Goal: Transaction & Acquisition: Subscribe to service/newsletter

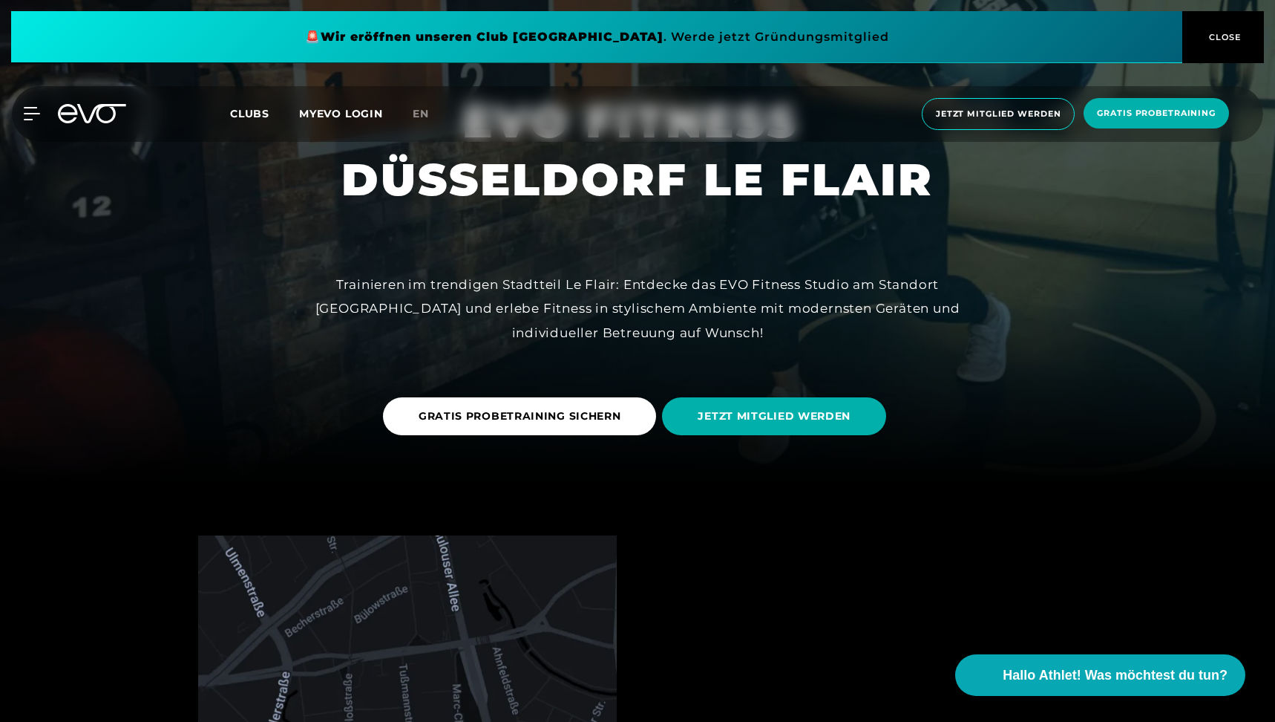
scroll to position [241, 0]
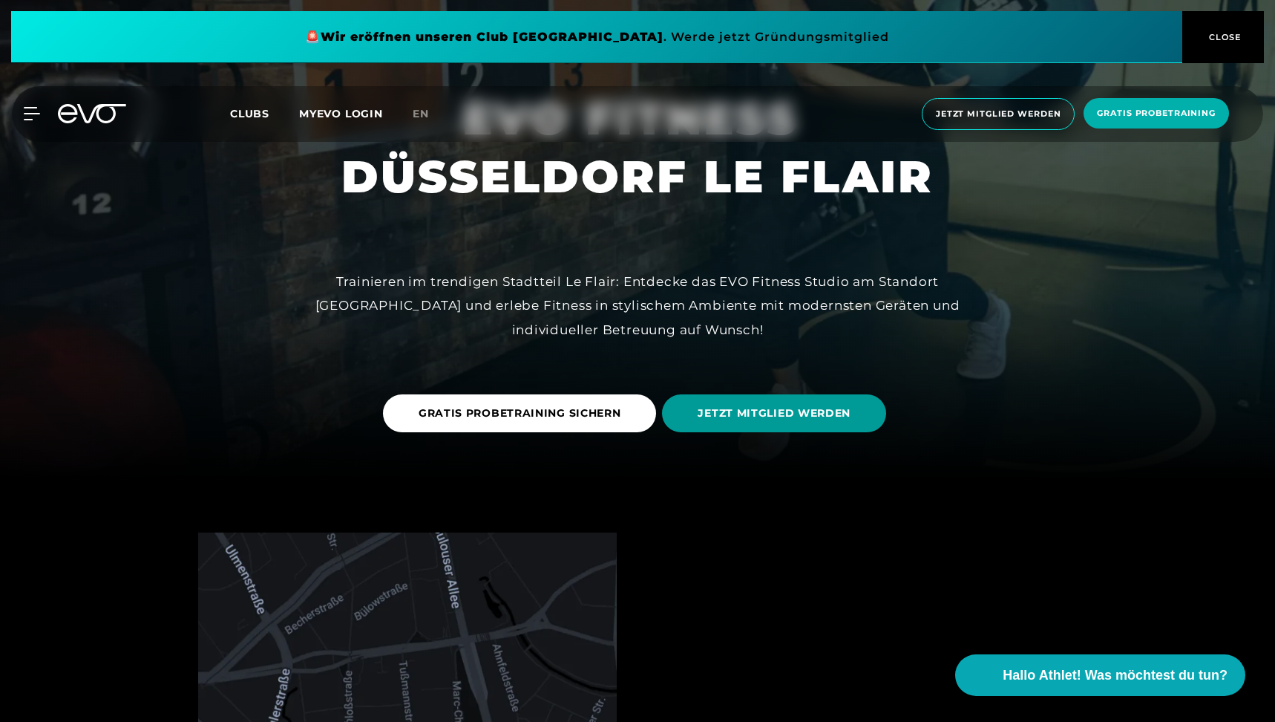
click at [745, 418] on span "JETZT MITGLIED WERDEN" at bounding box center [774, 413] width 153 height 16
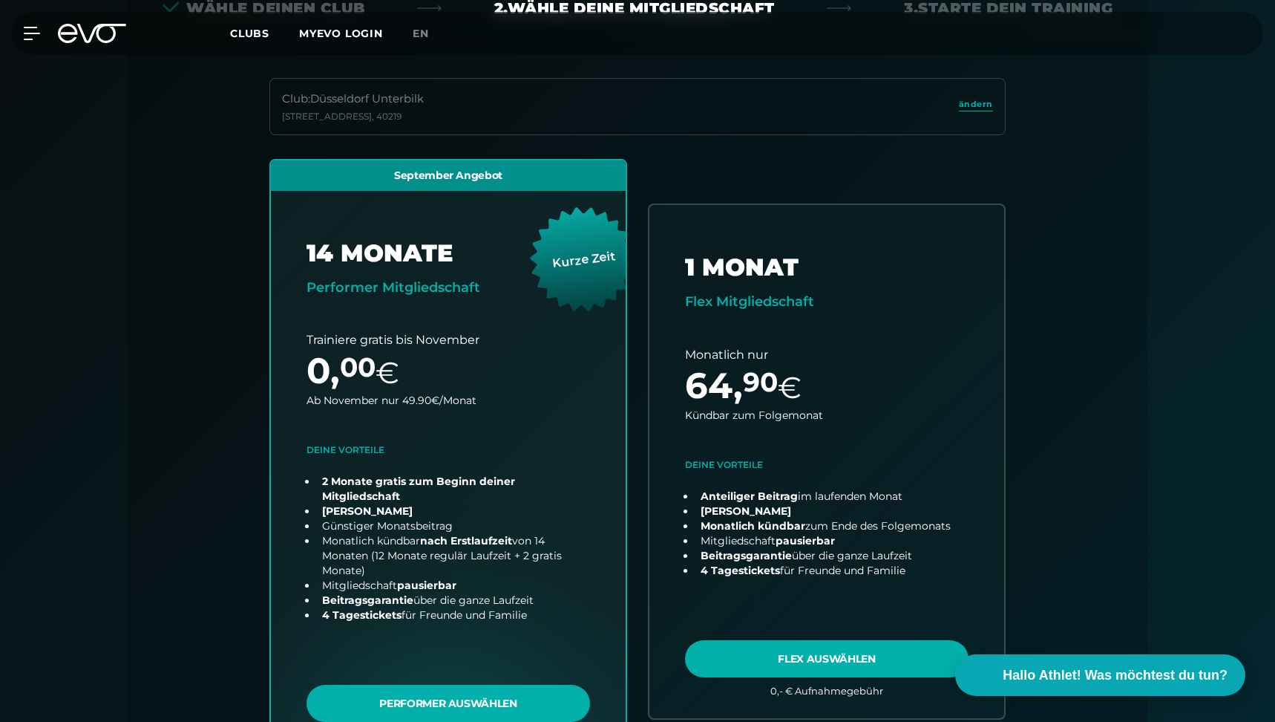
scroll to position [556, 0]
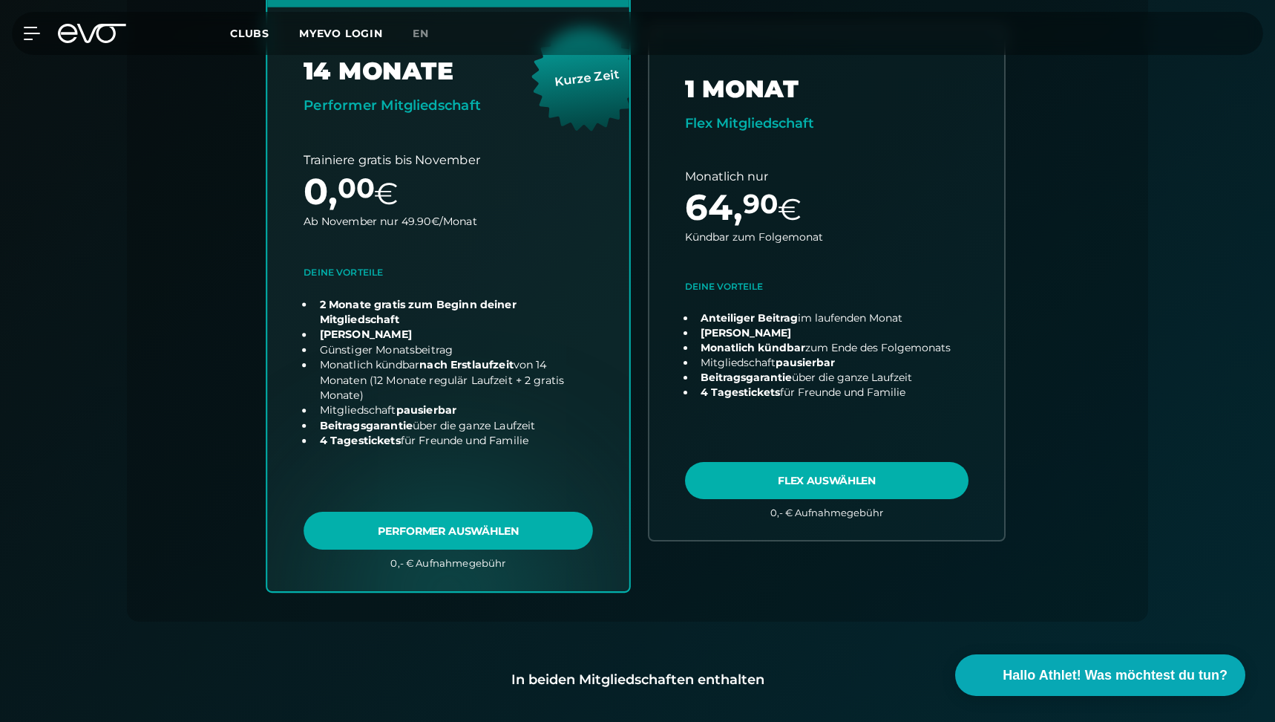
click at [471, 531] on link "choose plan" at bounding box center [448, 283] width 362 height 615
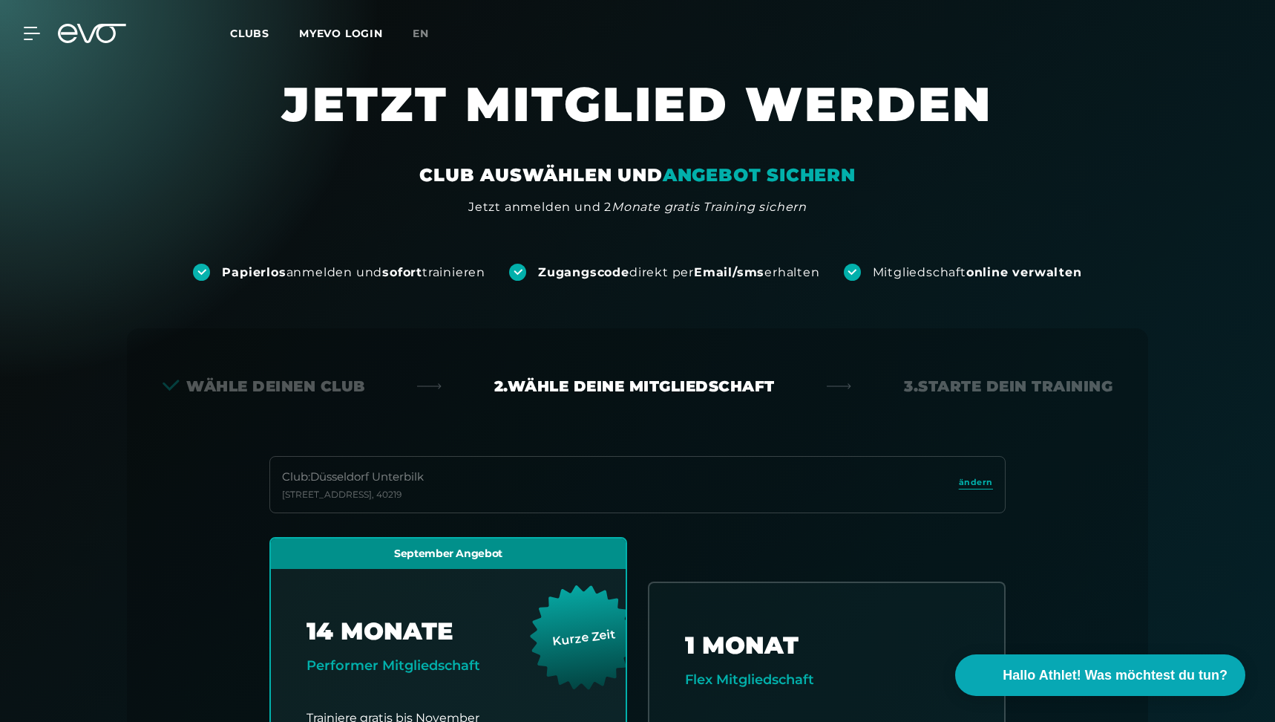
scroll to position [0, 0]
click at [324, 376] on div "Wähle deinen Club" at bounding box center [264, 386] width 203 height 21
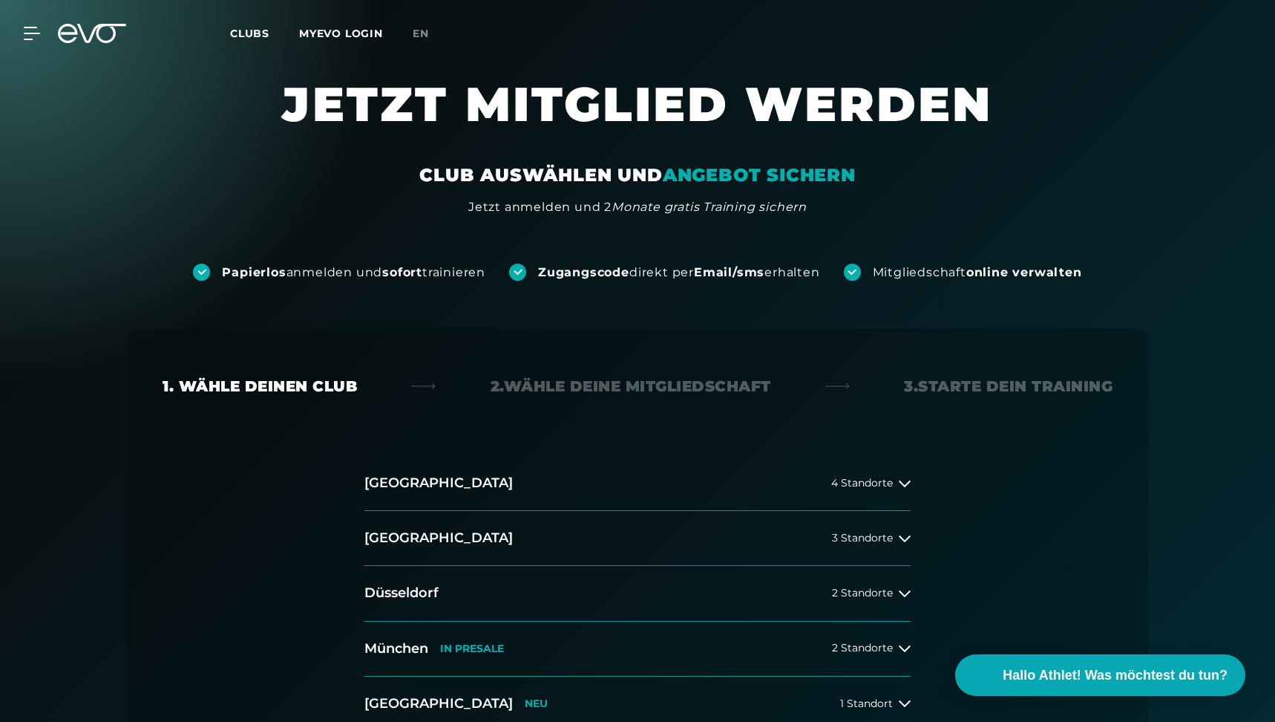
click at [252, 33] on span "Clubs" at bounding box center [249, 33] width 39 height 13
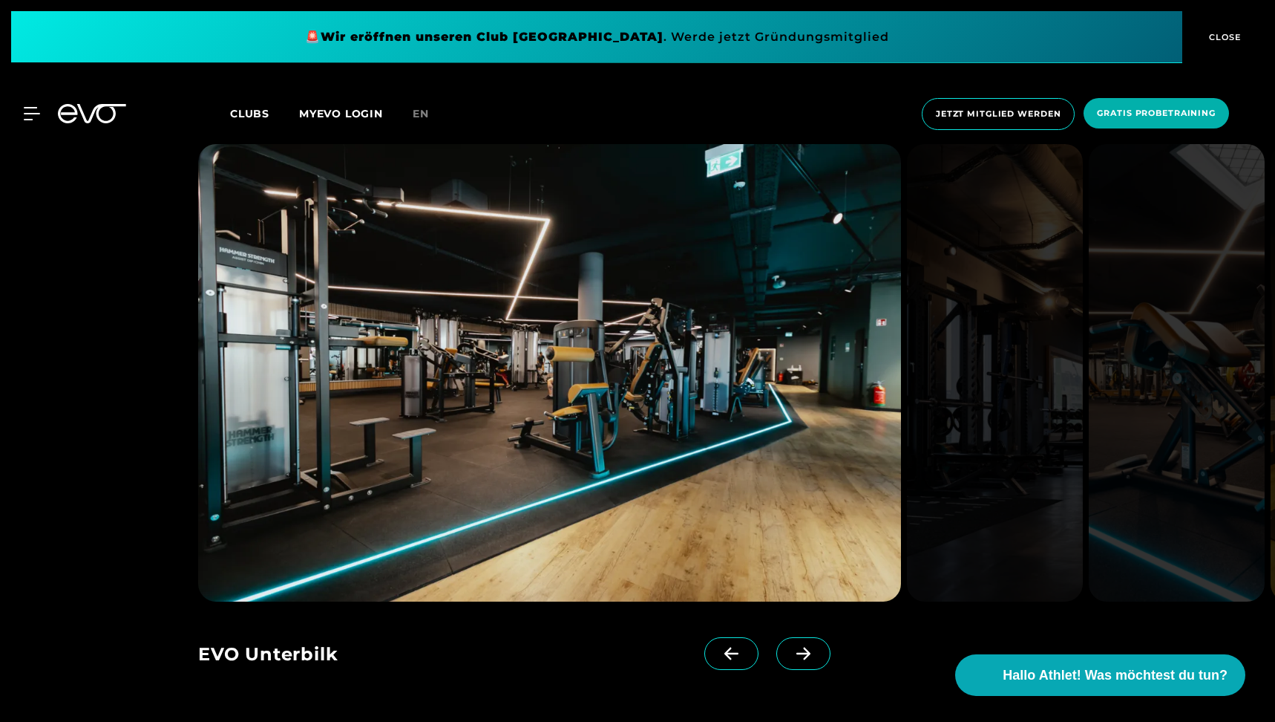
scroll to position [2949, 0]
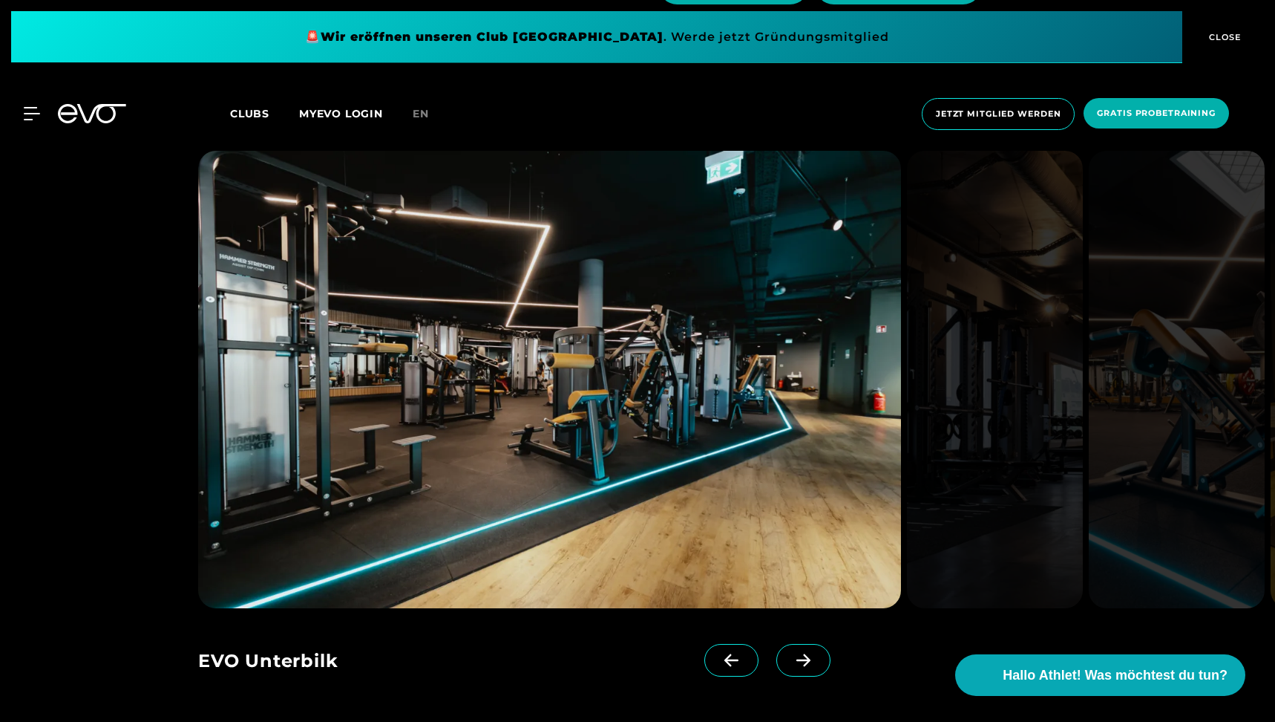
click at [805, 654] on icon at bounding box center [804, 660] width 14 height 13
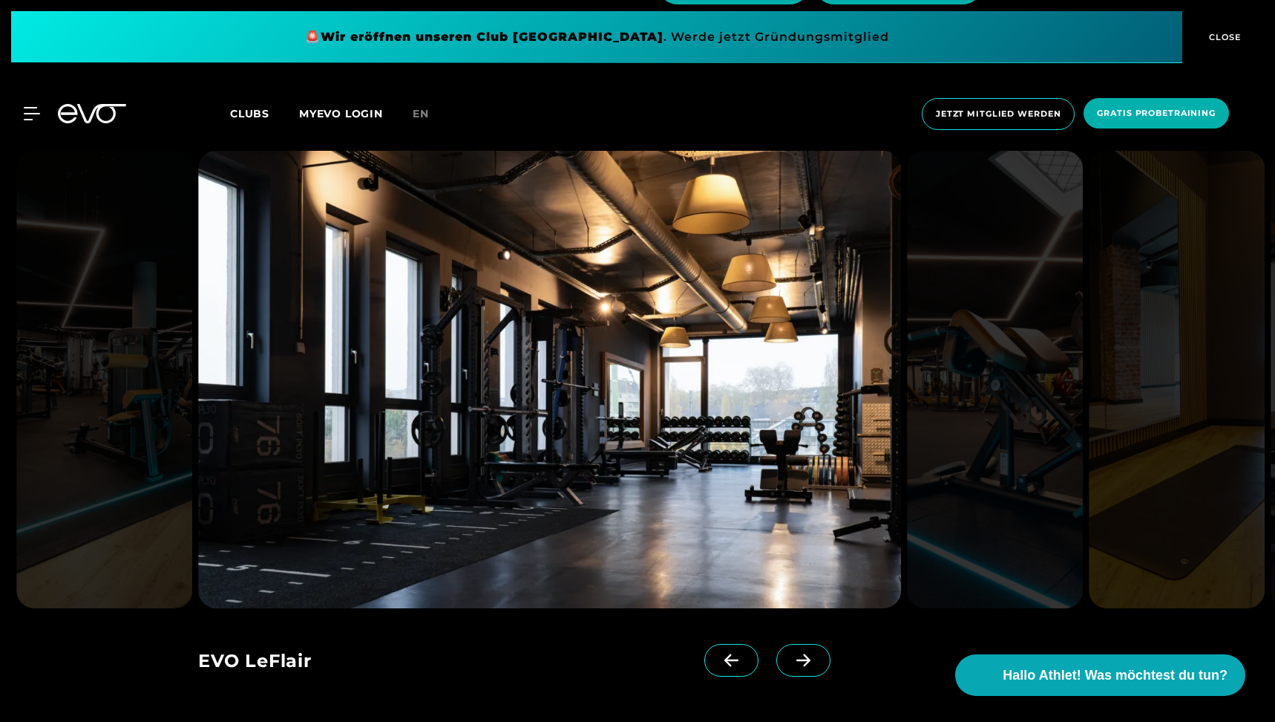
click at [805, 654] on icon at bounding box center [804, 660] width 14 height 13
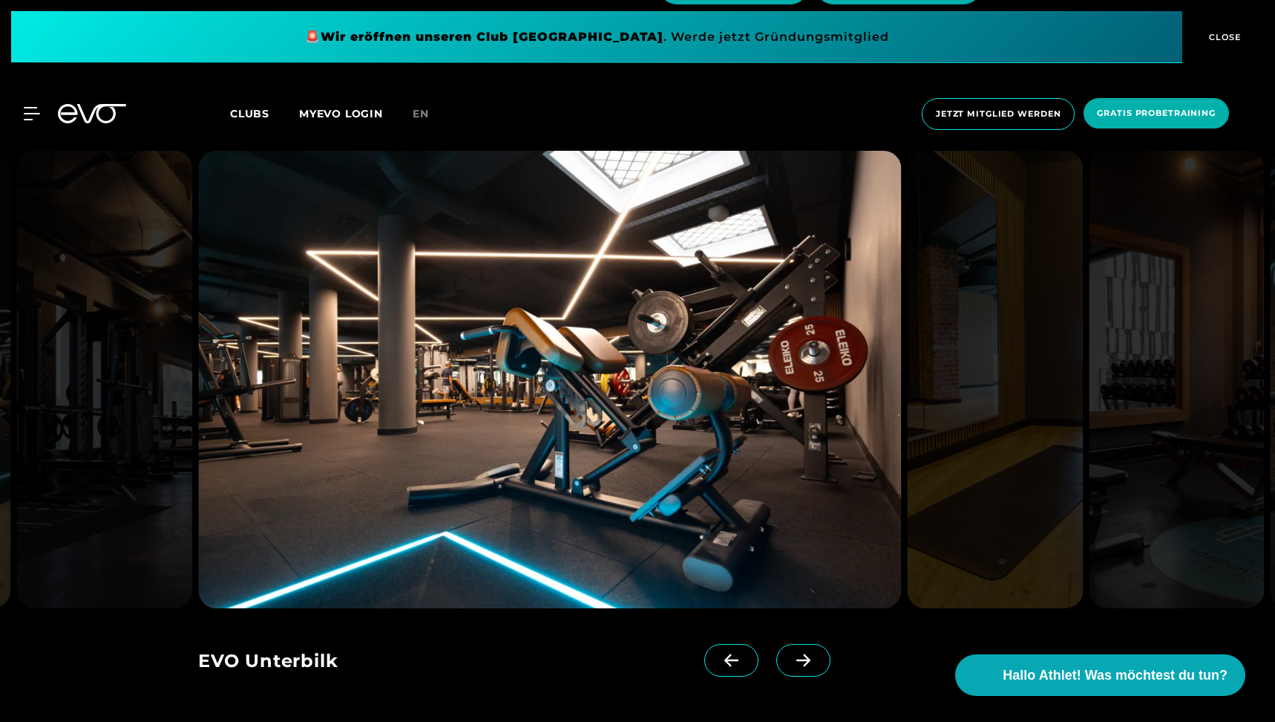
click at [805, 654] on icon at bounding box center [804, 660] width 14 height 13
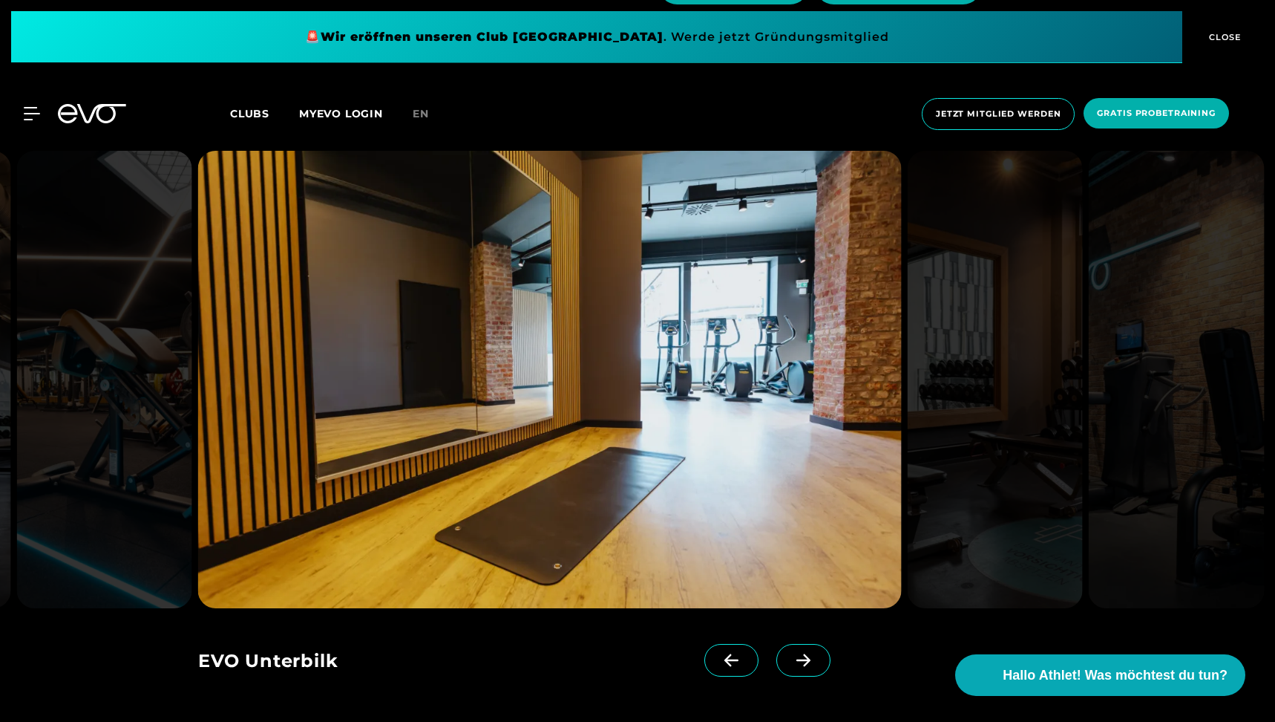
click at [805, 654] on icon at bounding box center [804, 660] width 14 height 13
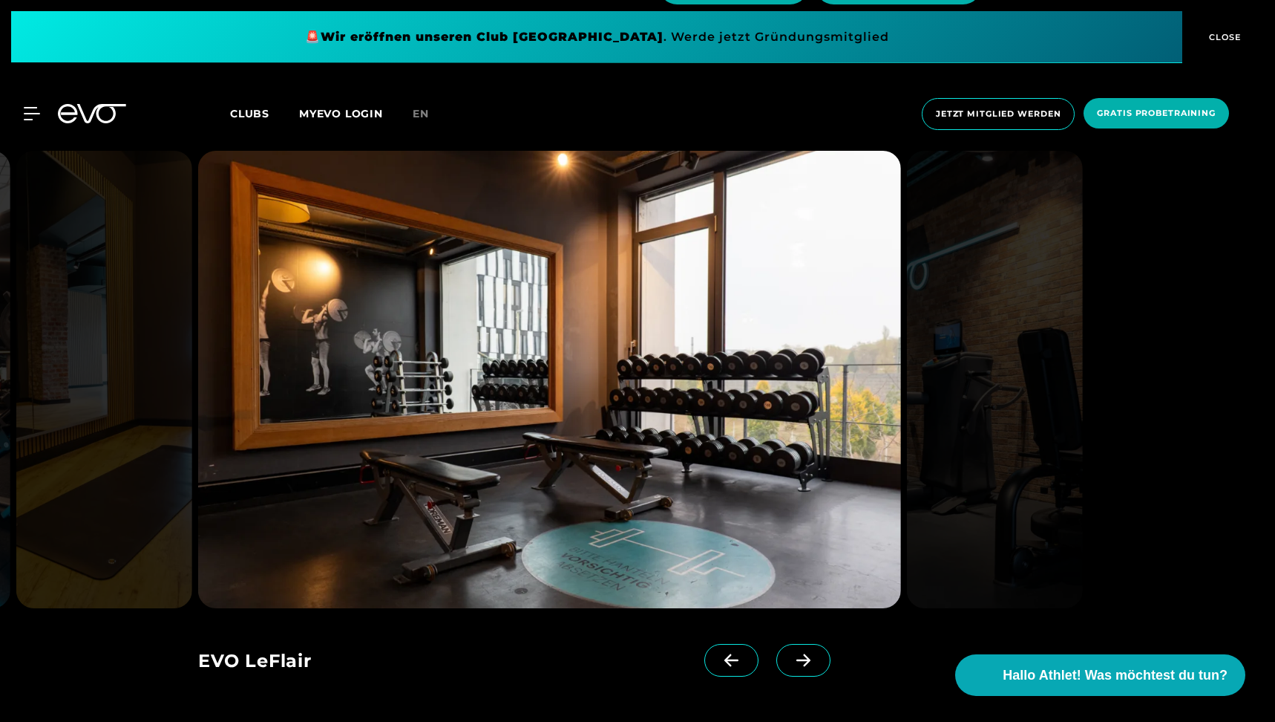
click at [805, 654] on icon at bounding box center [804, 660] width 14 height 13
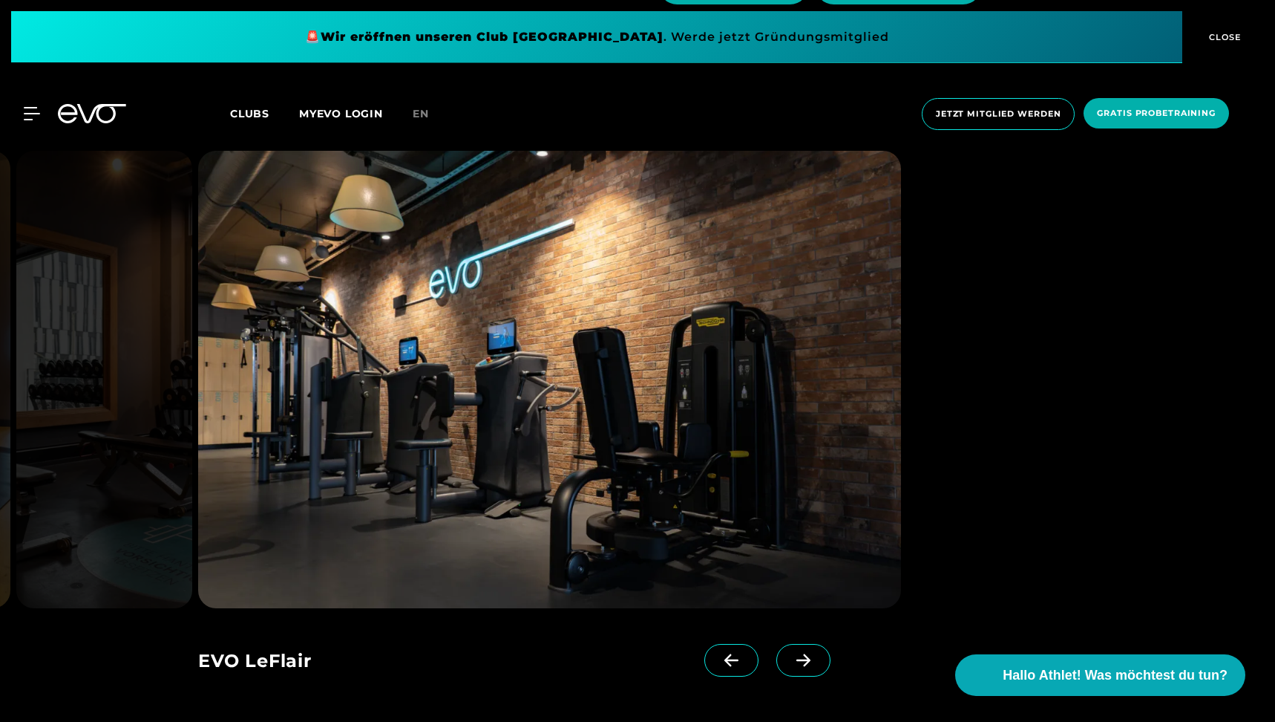
click at [805, 654] on icon at bounding box center [804, 660] width 14 height 13
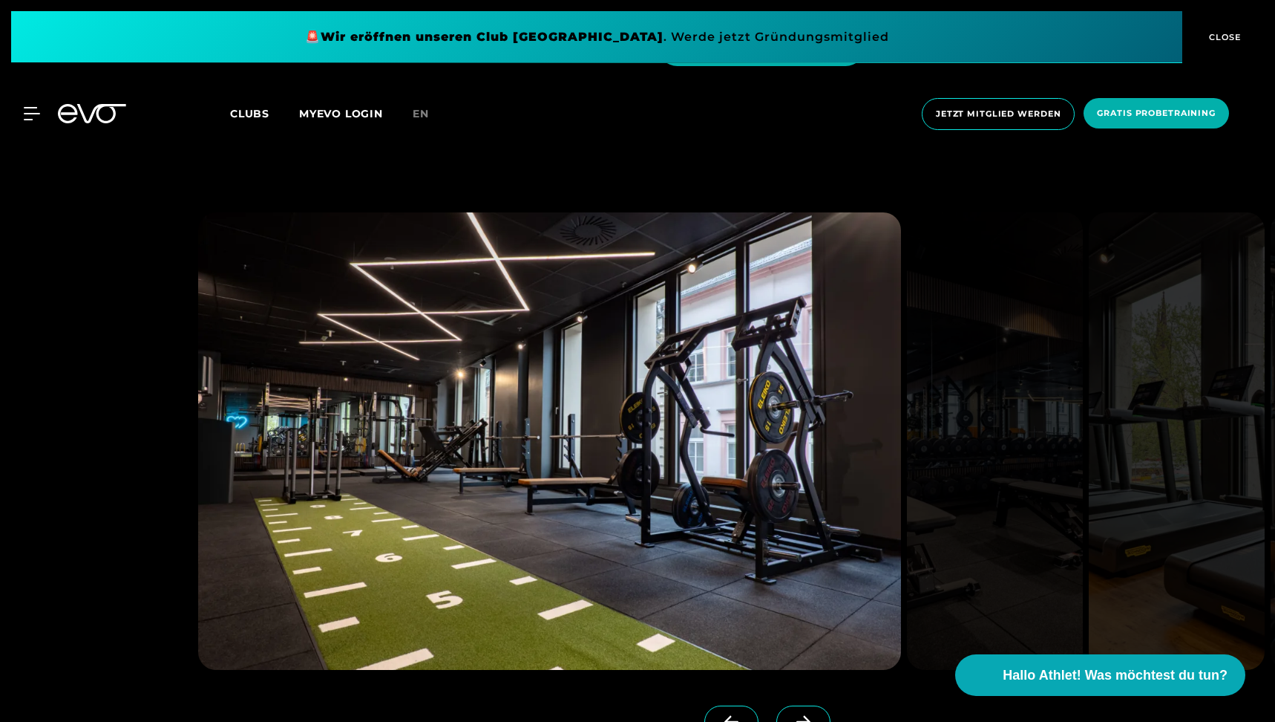
scroll to position [3861, 0]
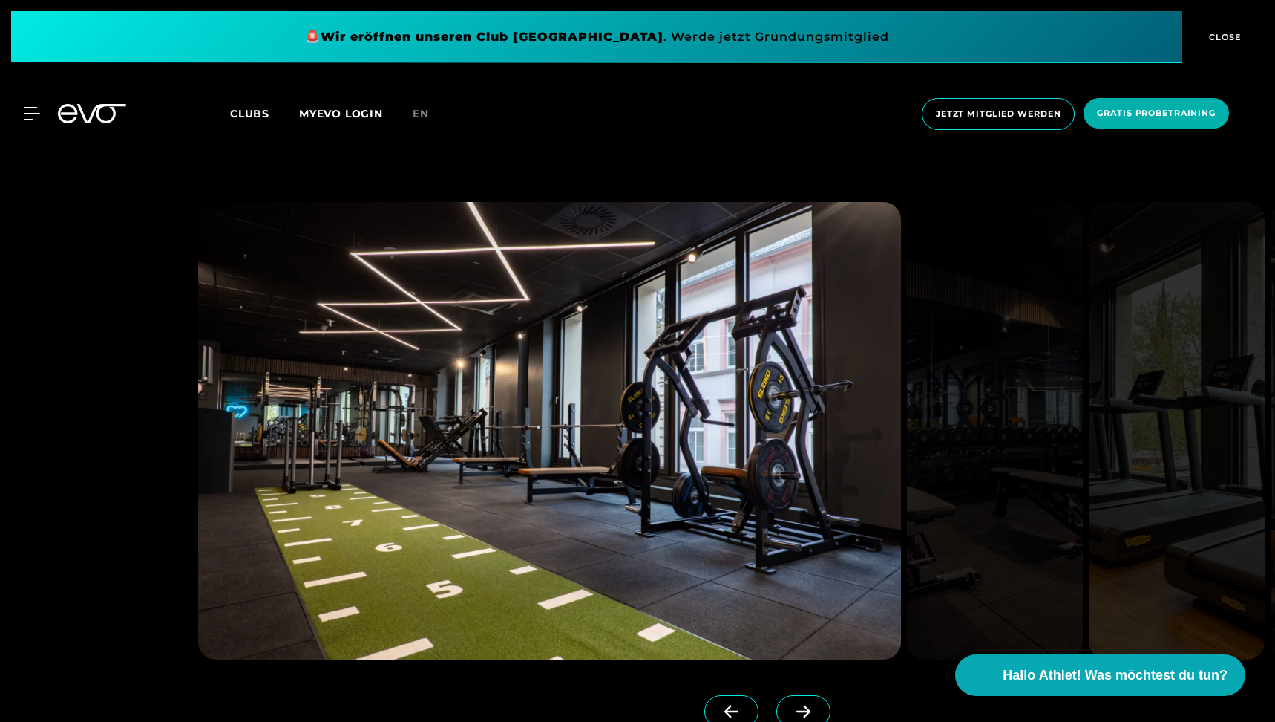
click at [797, 695] on span at bounding box center [803, 711] width 54 height 33
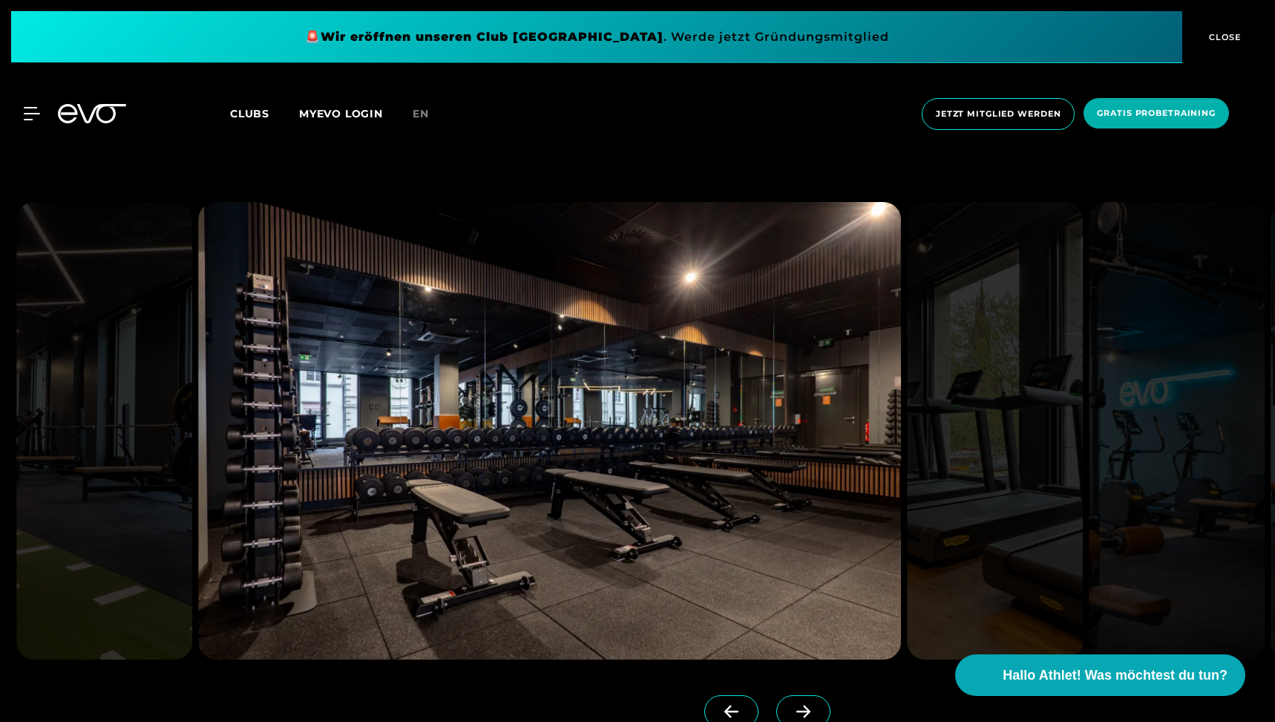
click at [797, 695] on span at bounding box center [803, 711] width 54 height 33
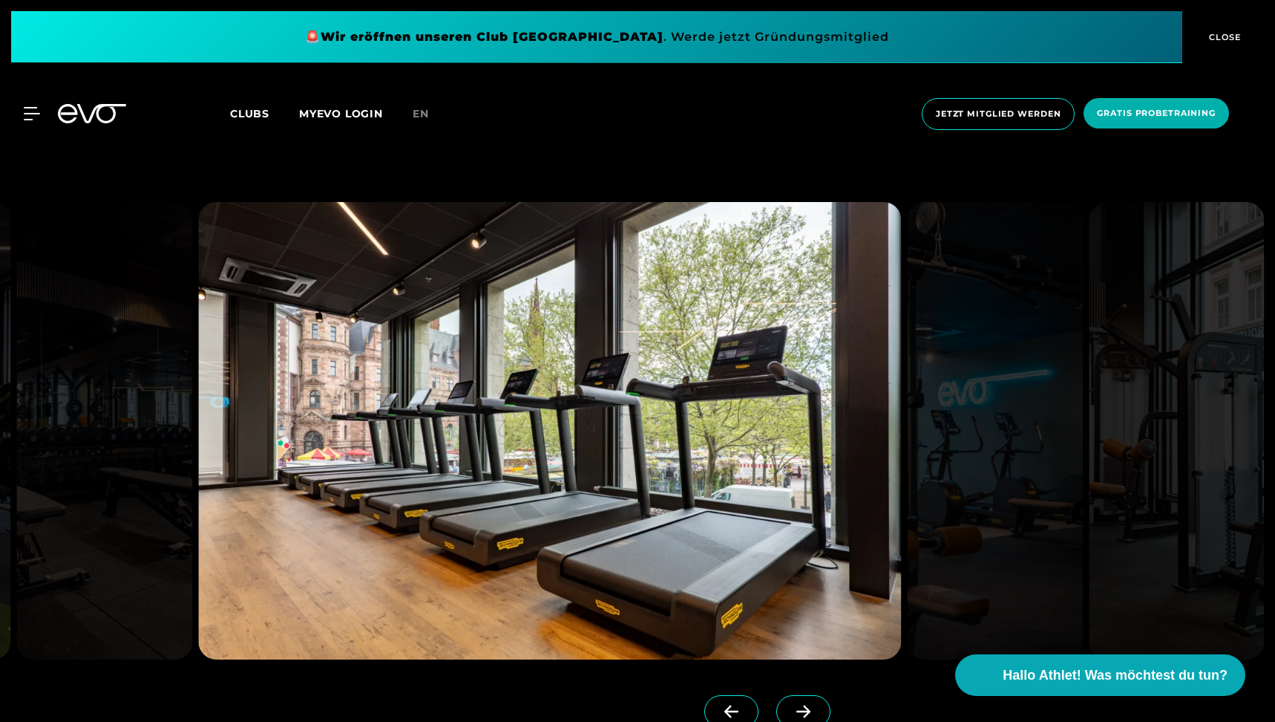
click at [797, 695] on span at bounding box center [803, 711] width 54 height 33
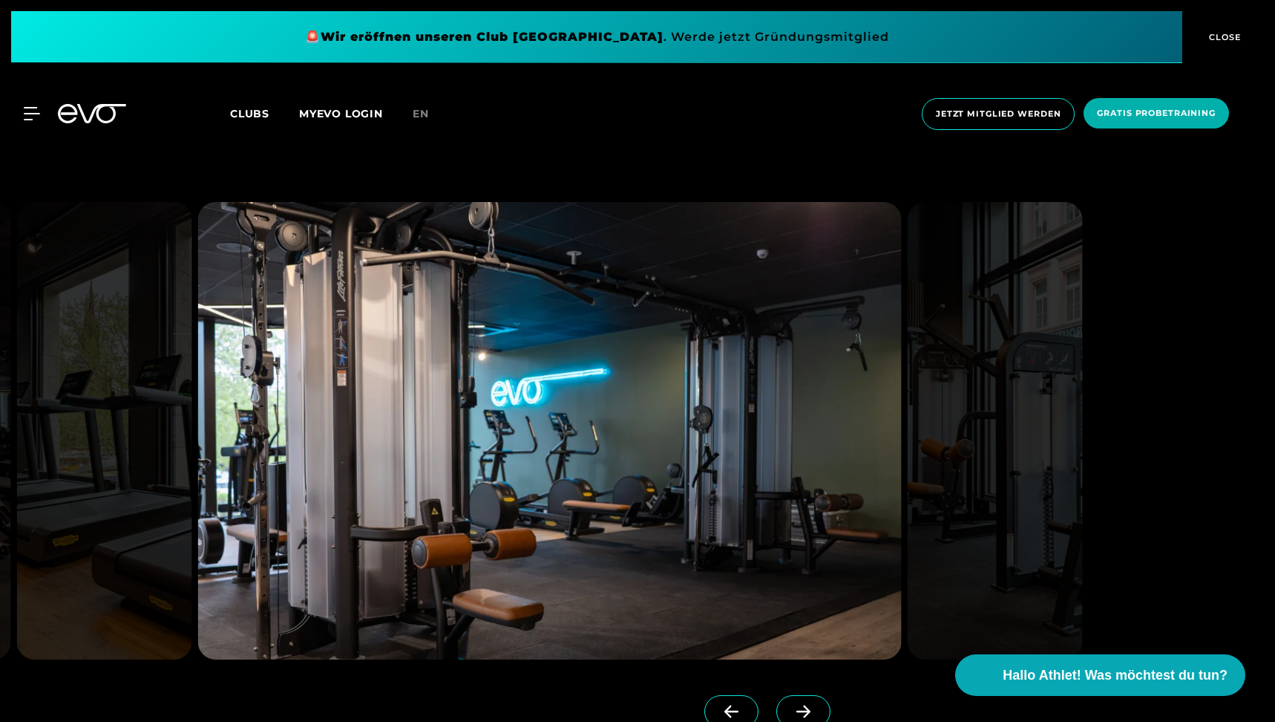
click at [797, 695] on span at bounding box center [803, 711] width 54 height 33
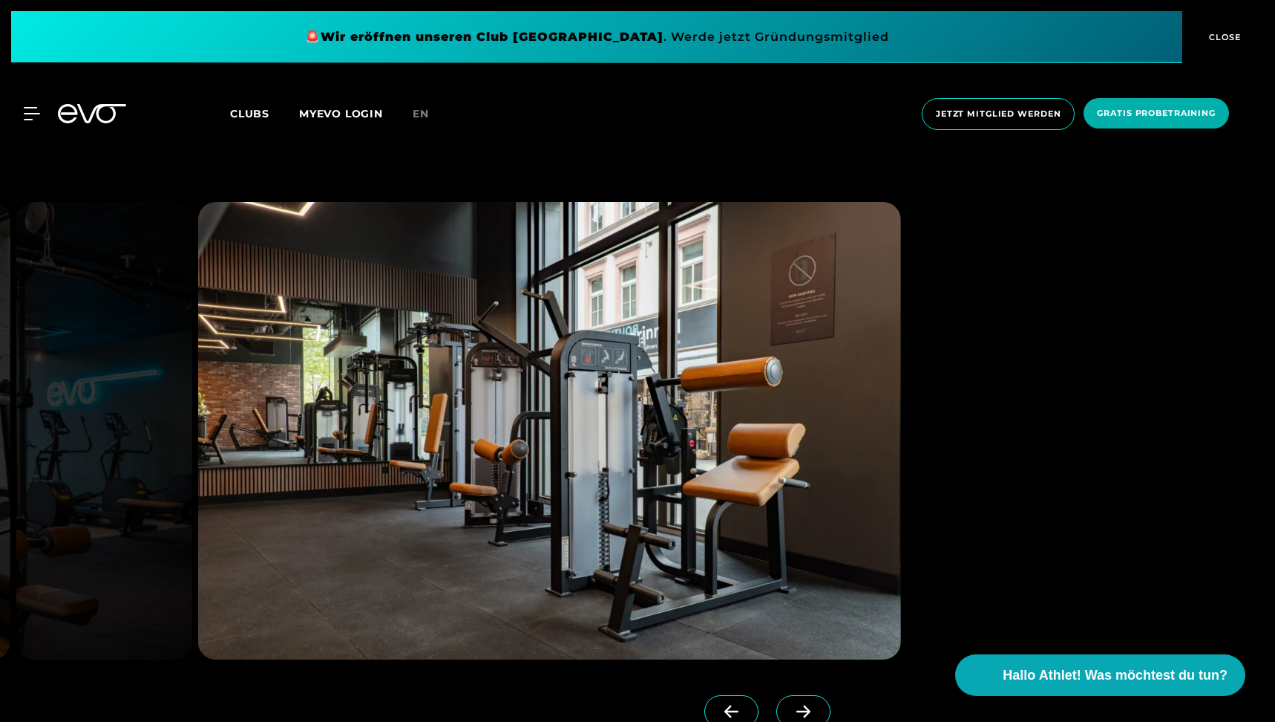
click at [797, 695] on span at bounding box center [803, 711] width 54 height 33
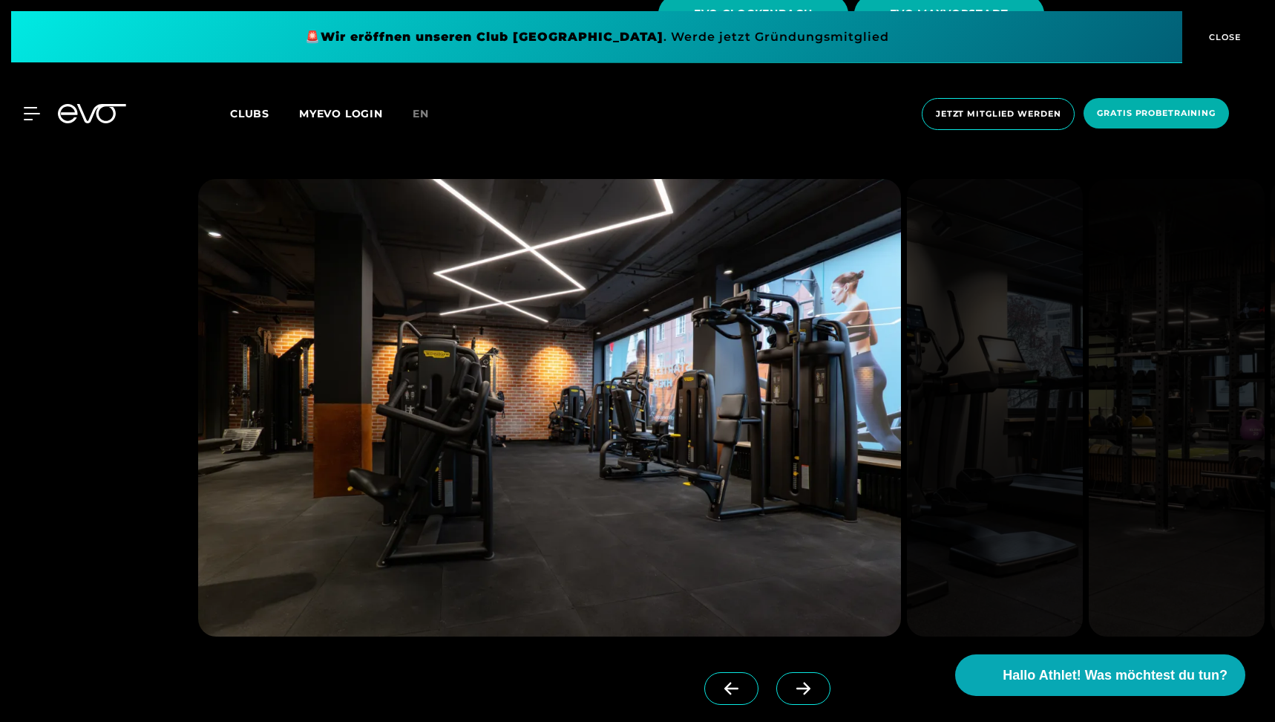
scroll to position [4829, 0]
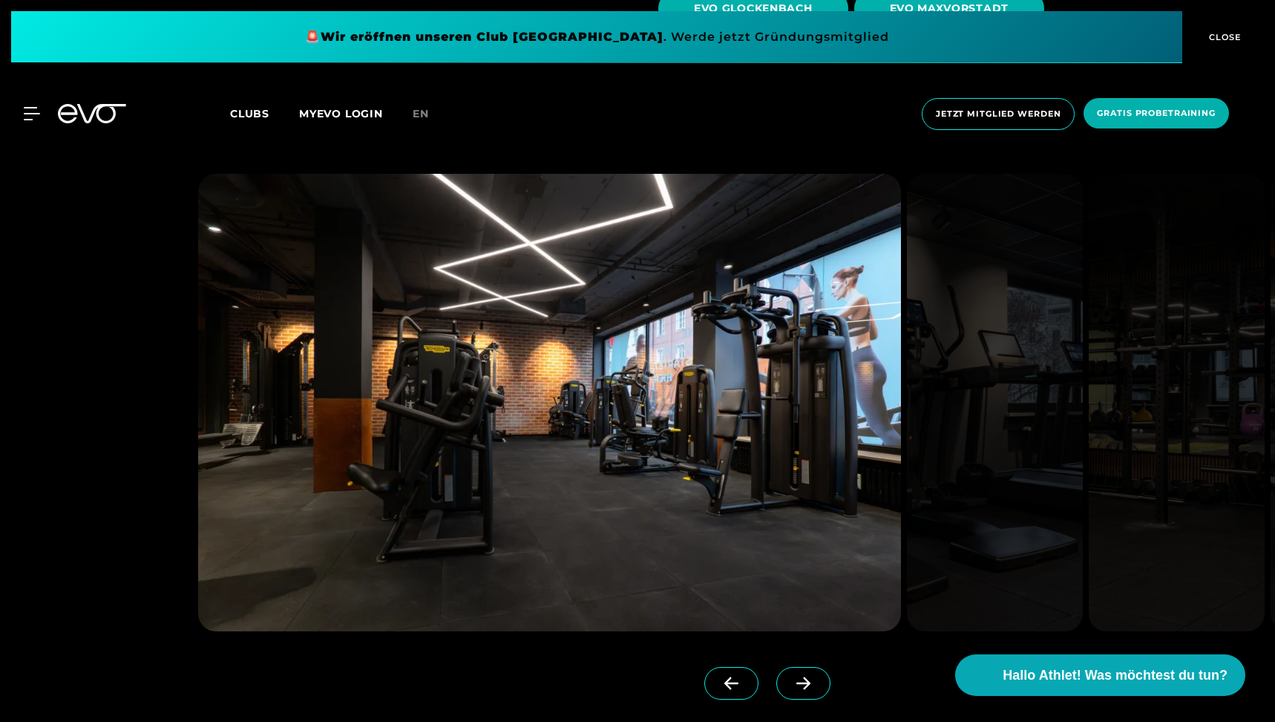
click at [806, 667] on span at bounding box center [803, 683] width 54 height 33
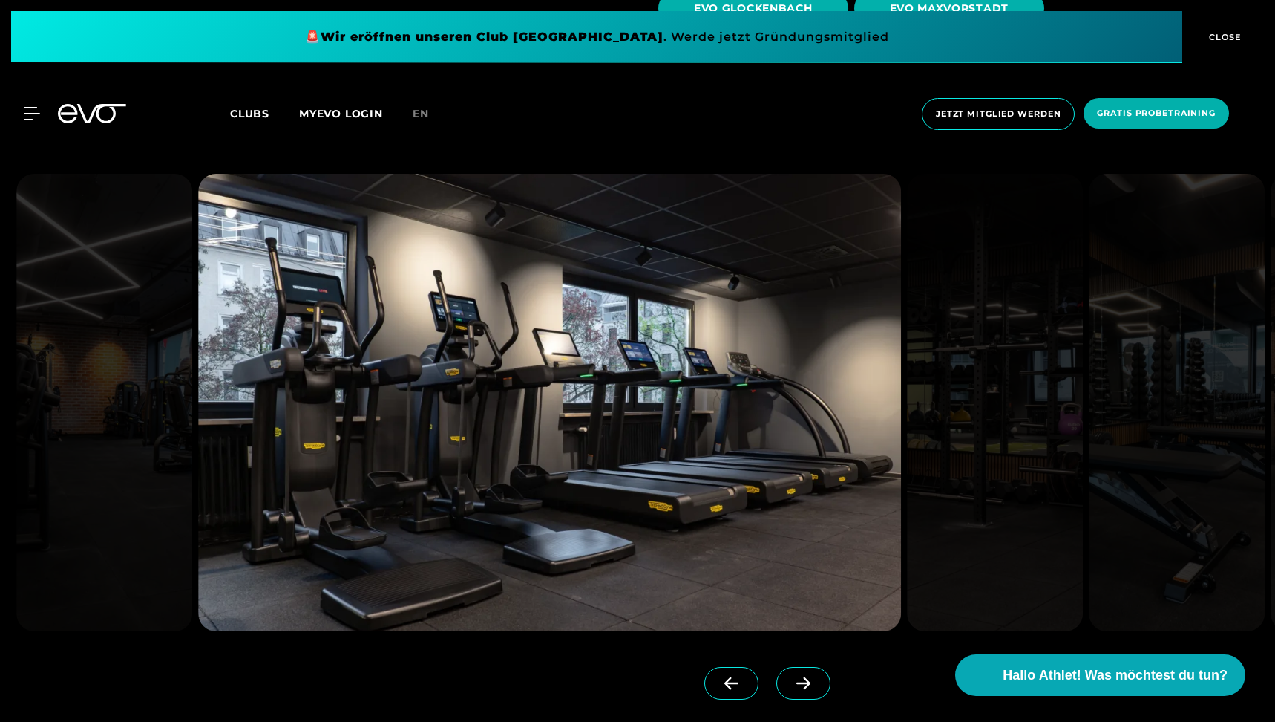
click at [806, 667] on span at bounding box center [803, 683] width 54 height 33
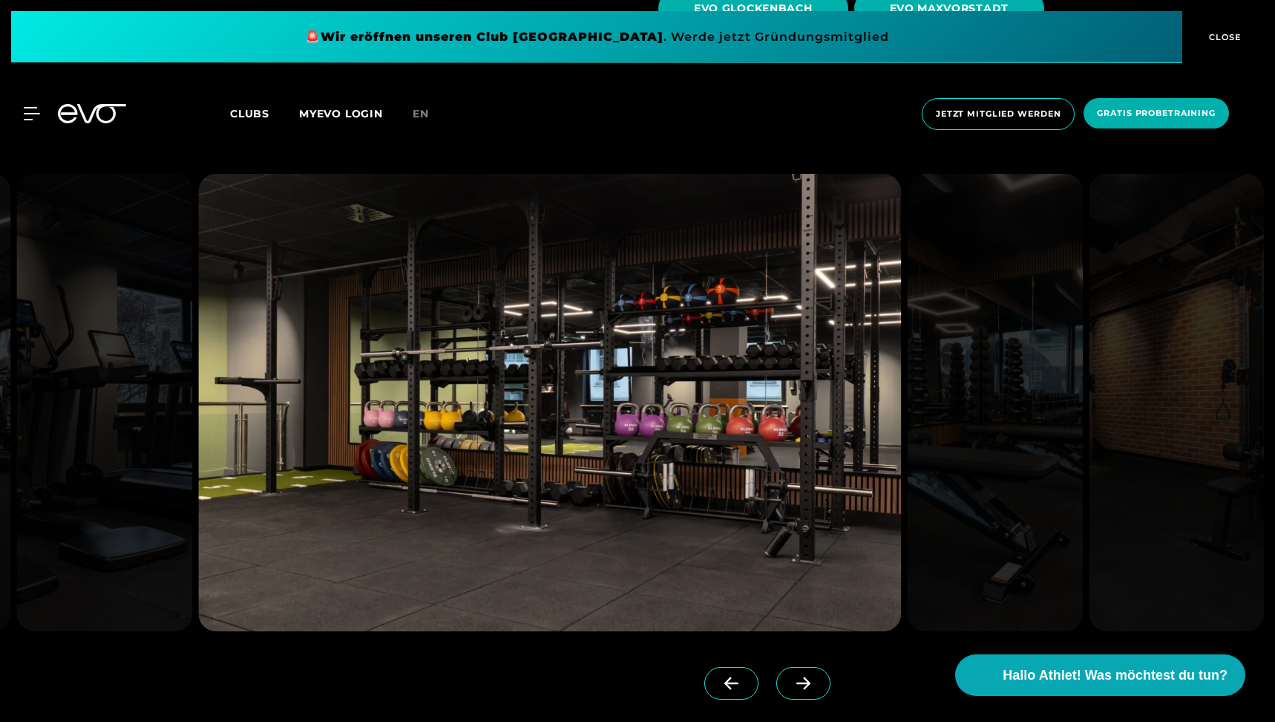
click at [806, 667] on span at bounding box center [803, 683] width 54 height 33
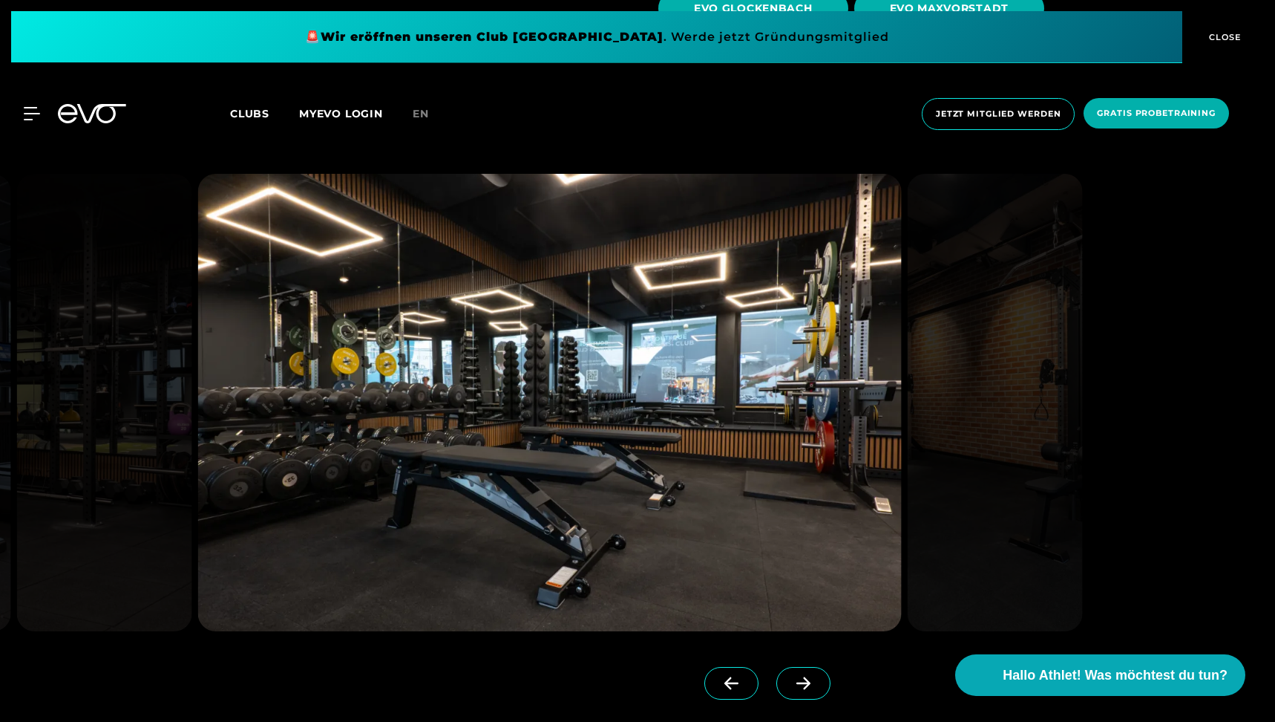
click at [806, 667] on span at bounding box center [803, 683] width 54 height 33
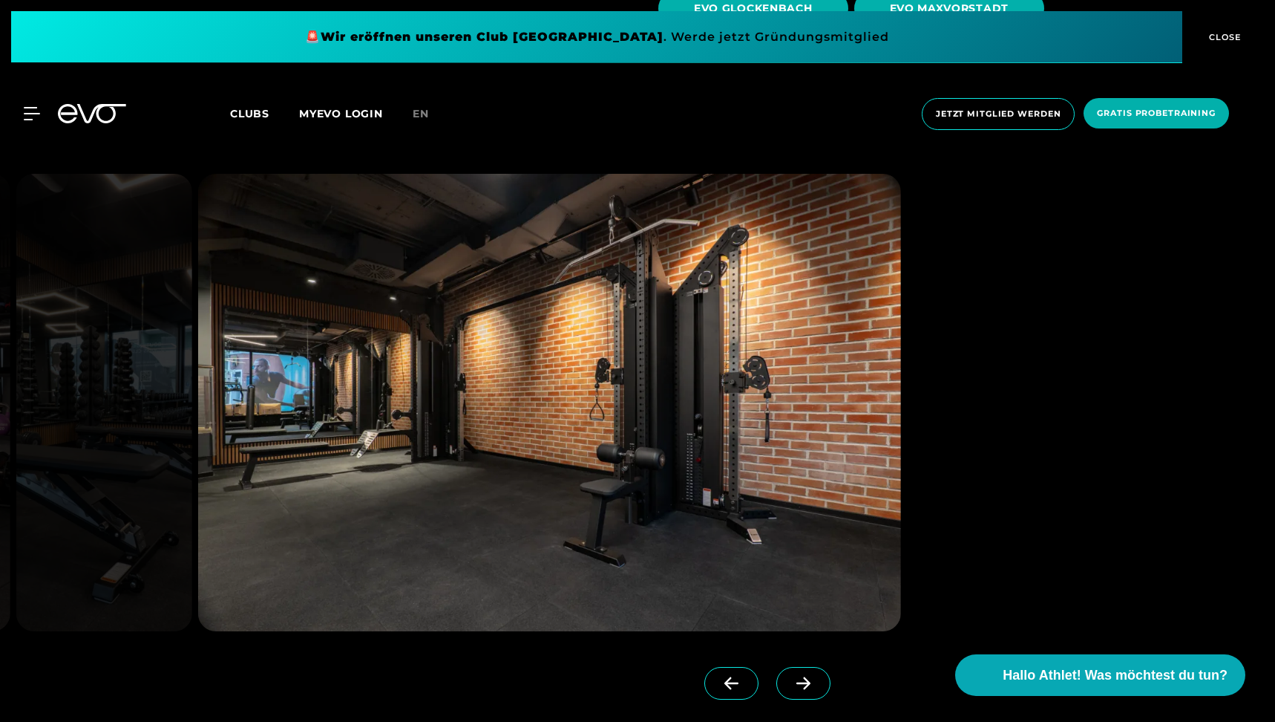
click at [806, 667] on span at bounding box center [803, 683] width 54 height 33
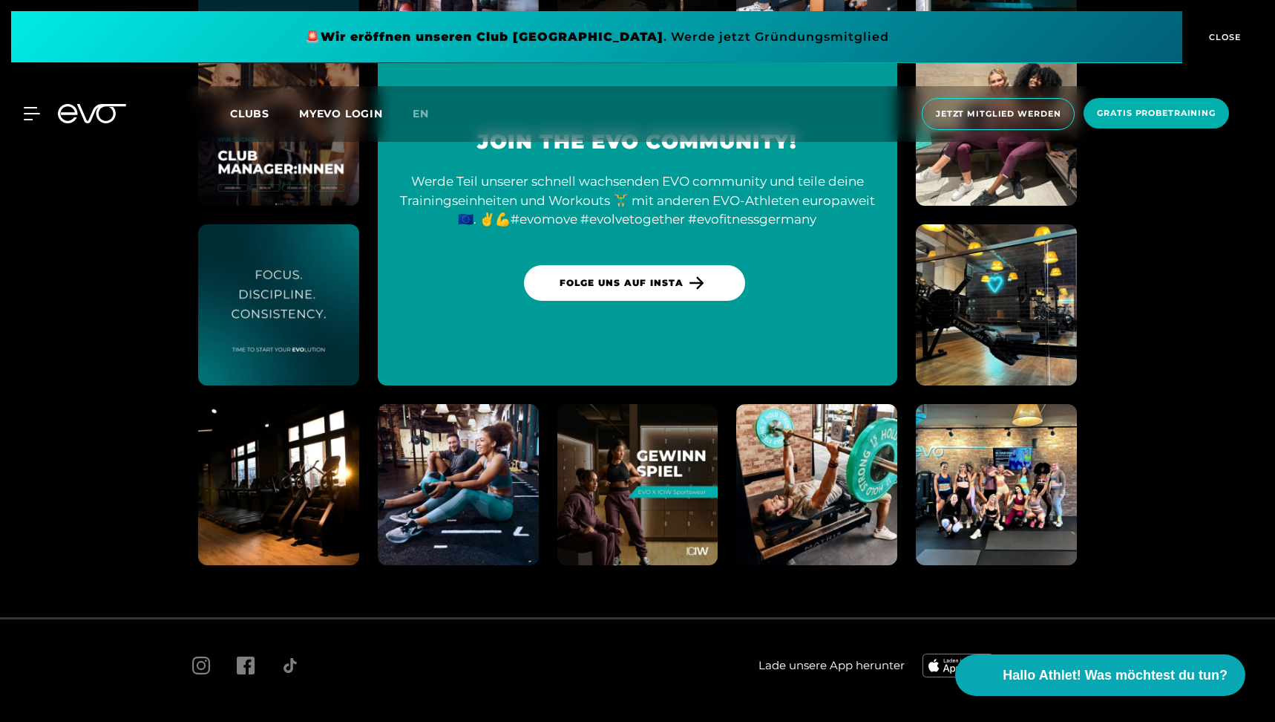
scroll to position [6923, 0]
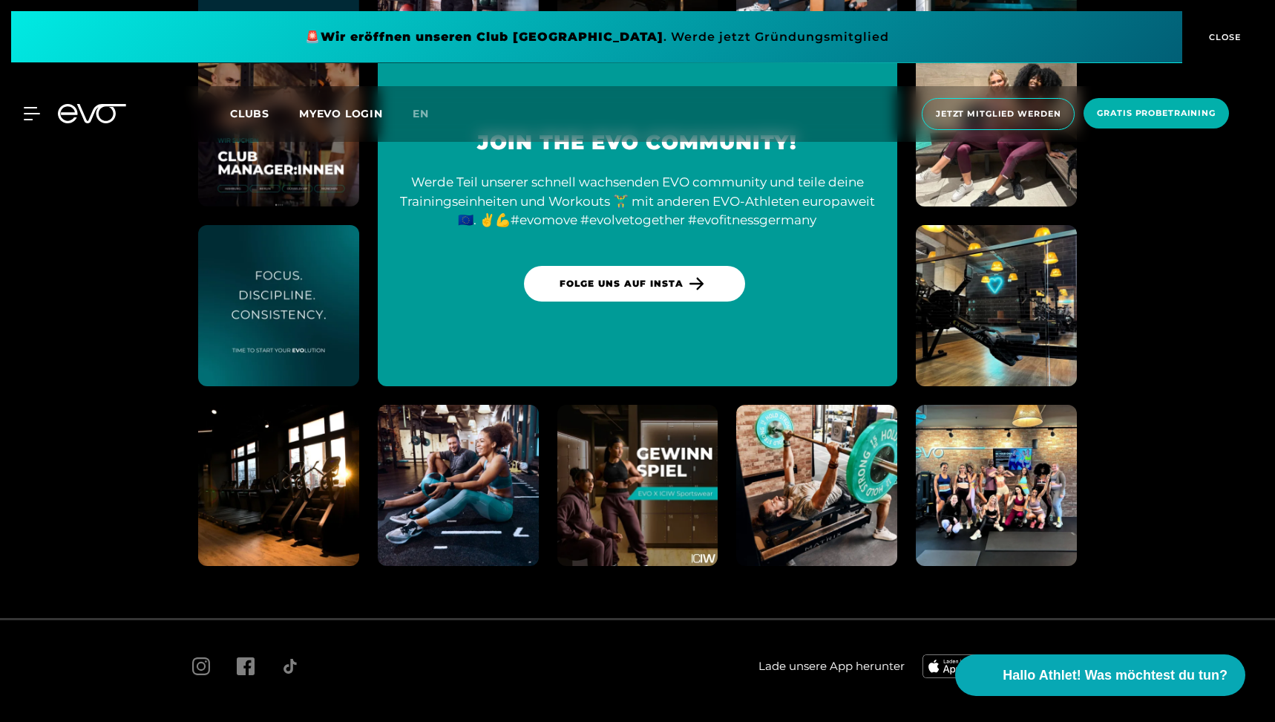
click at [675, 460] on img at bounding box center [637, 484] width 177 height 177
